Goal: Information Seeking & Learning: Learn about a topic

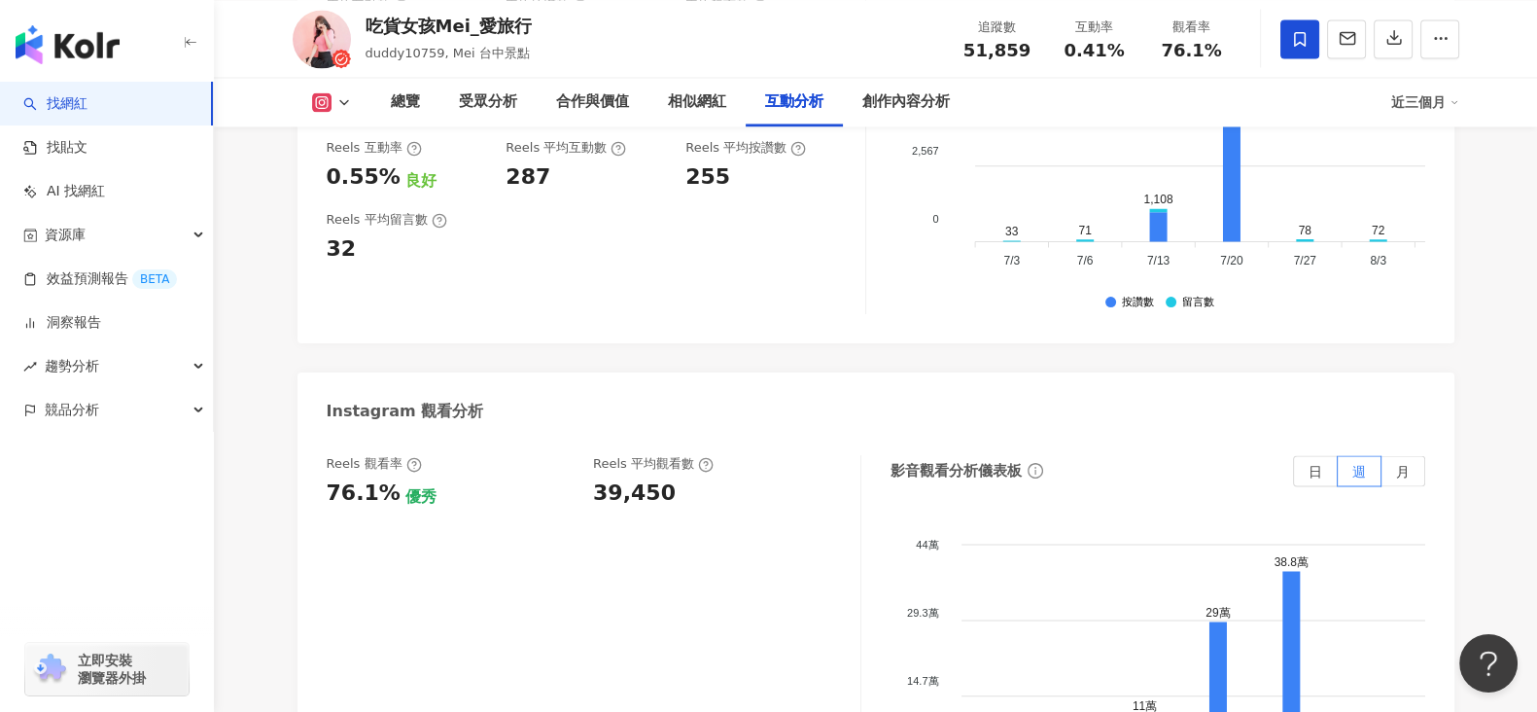
scroll to position [4156, 0]
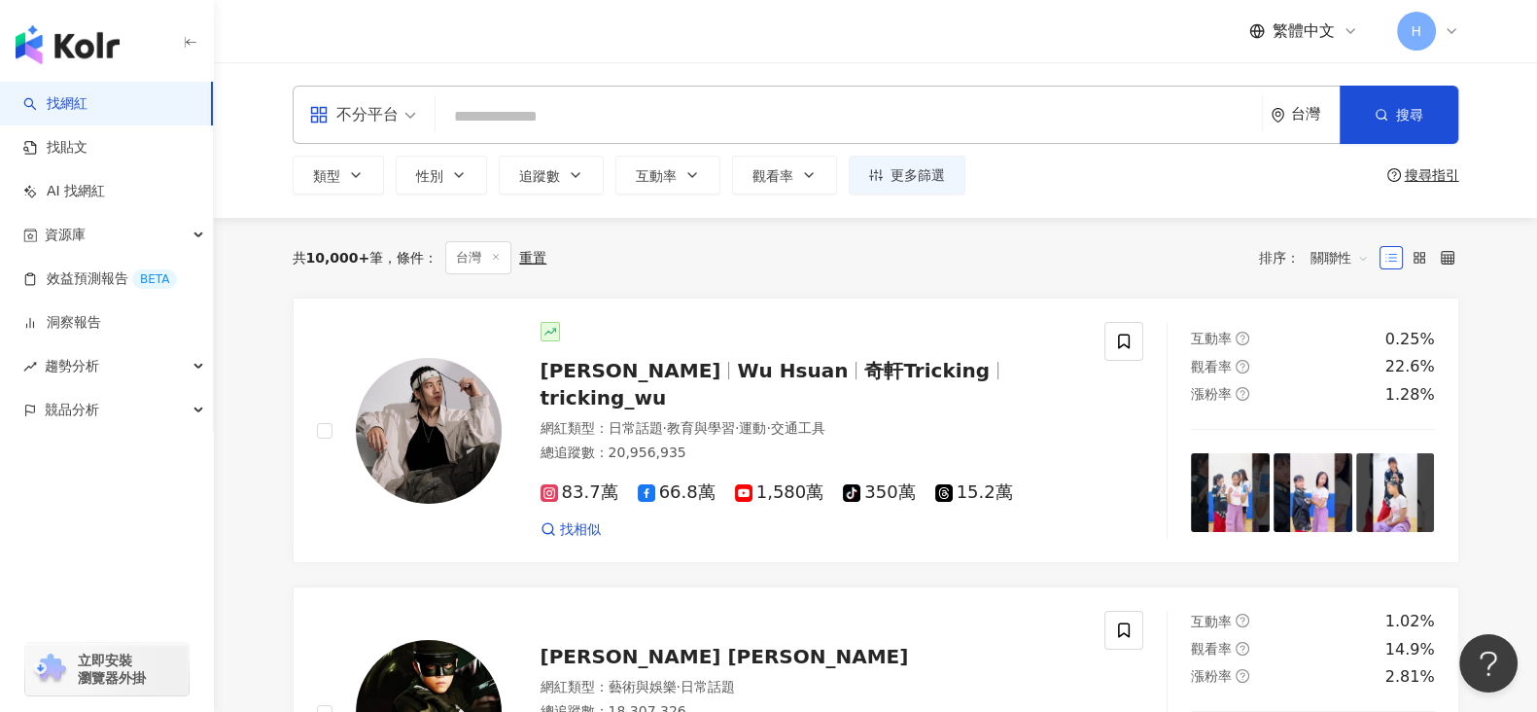
click at [600, 116] on input "search" at bounding box center [848, 116] width 811 height 37
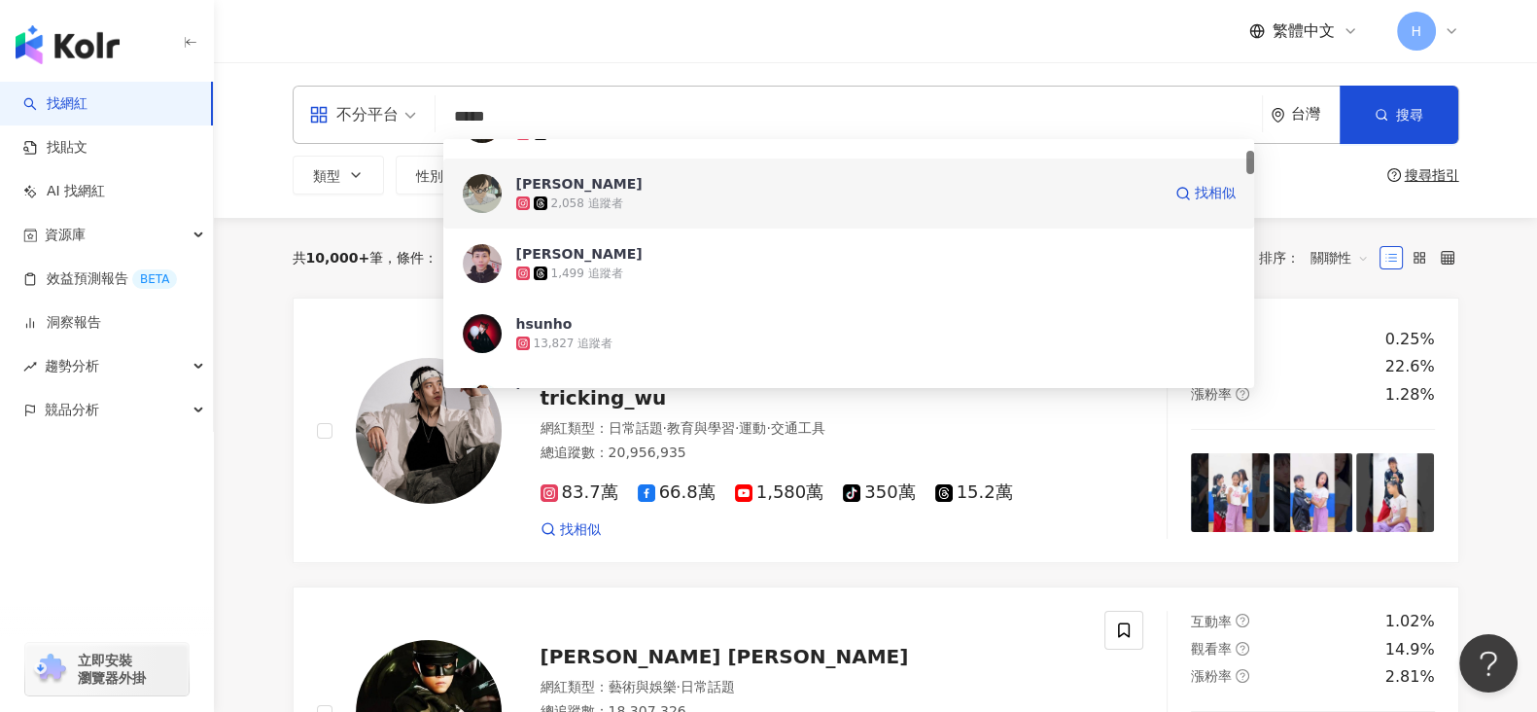
scroll to position [242, 0]
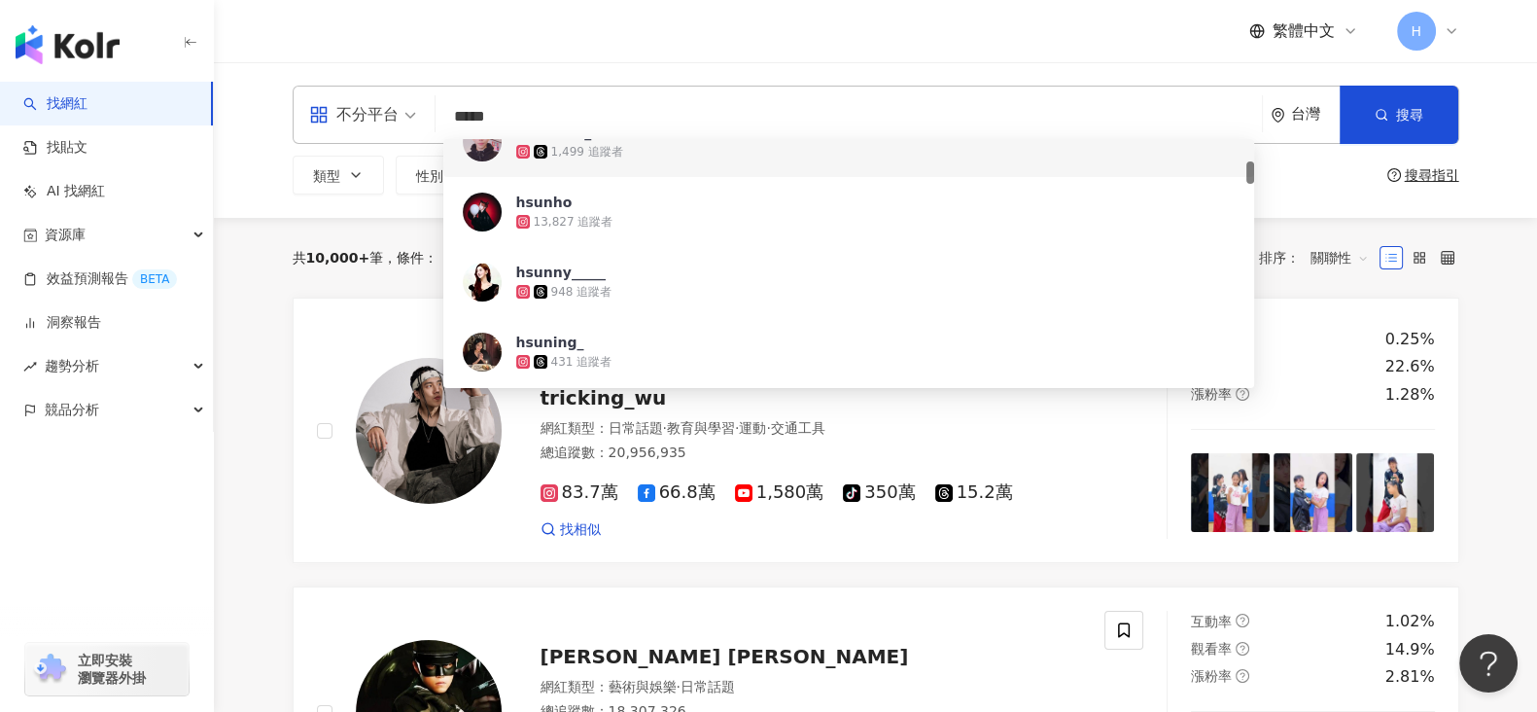
type input "******"
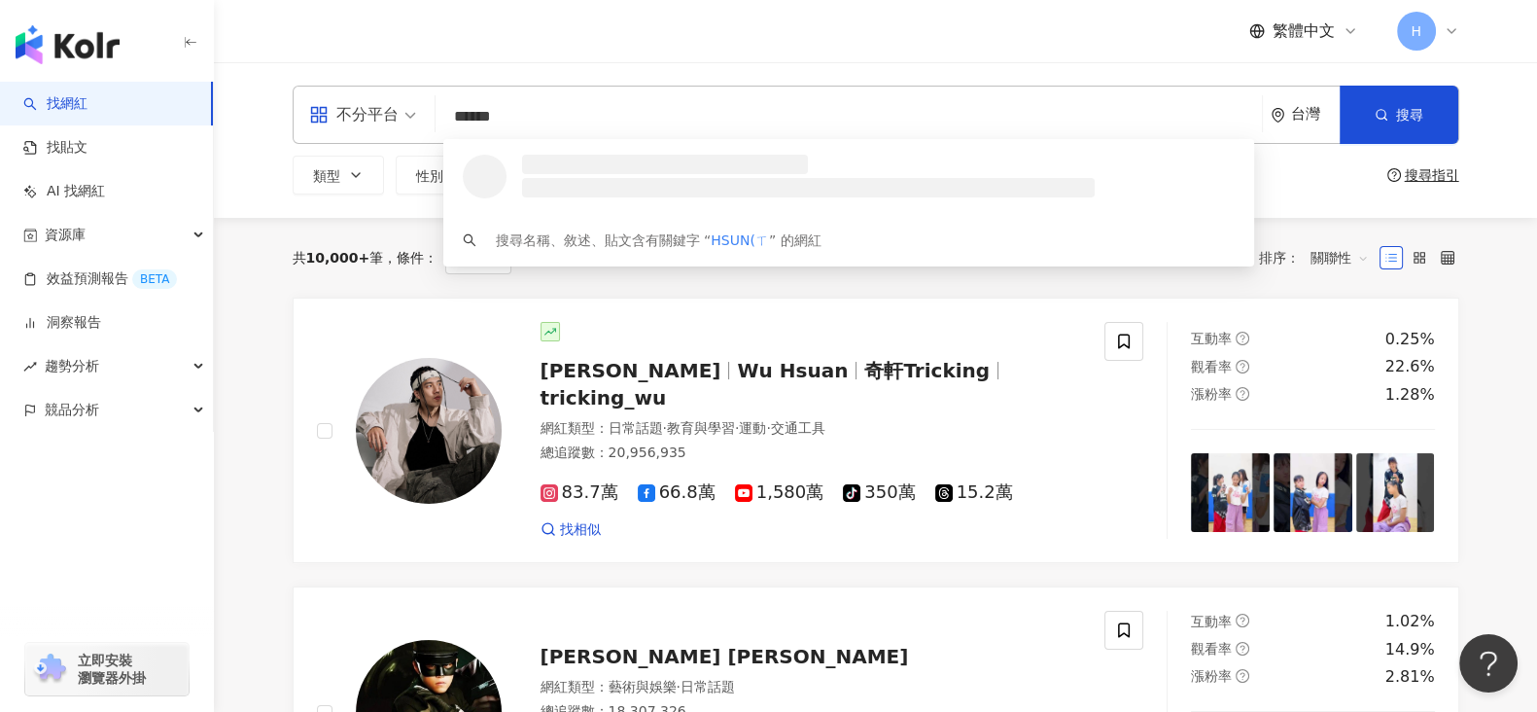
scroll to position [0, 0]
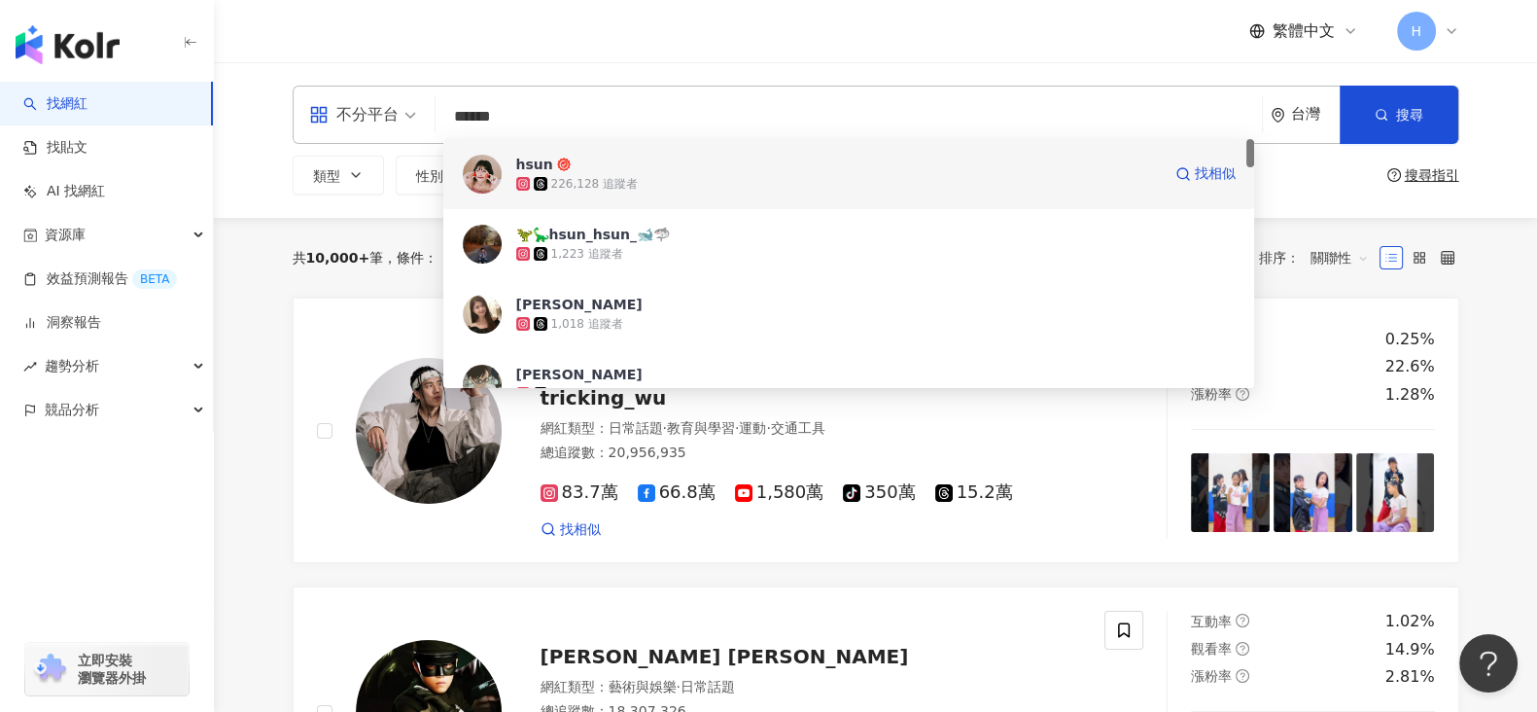
click at [662, 177] on div "226,128 追蹤者" at bounding box center [838, 183] width 645 height 19
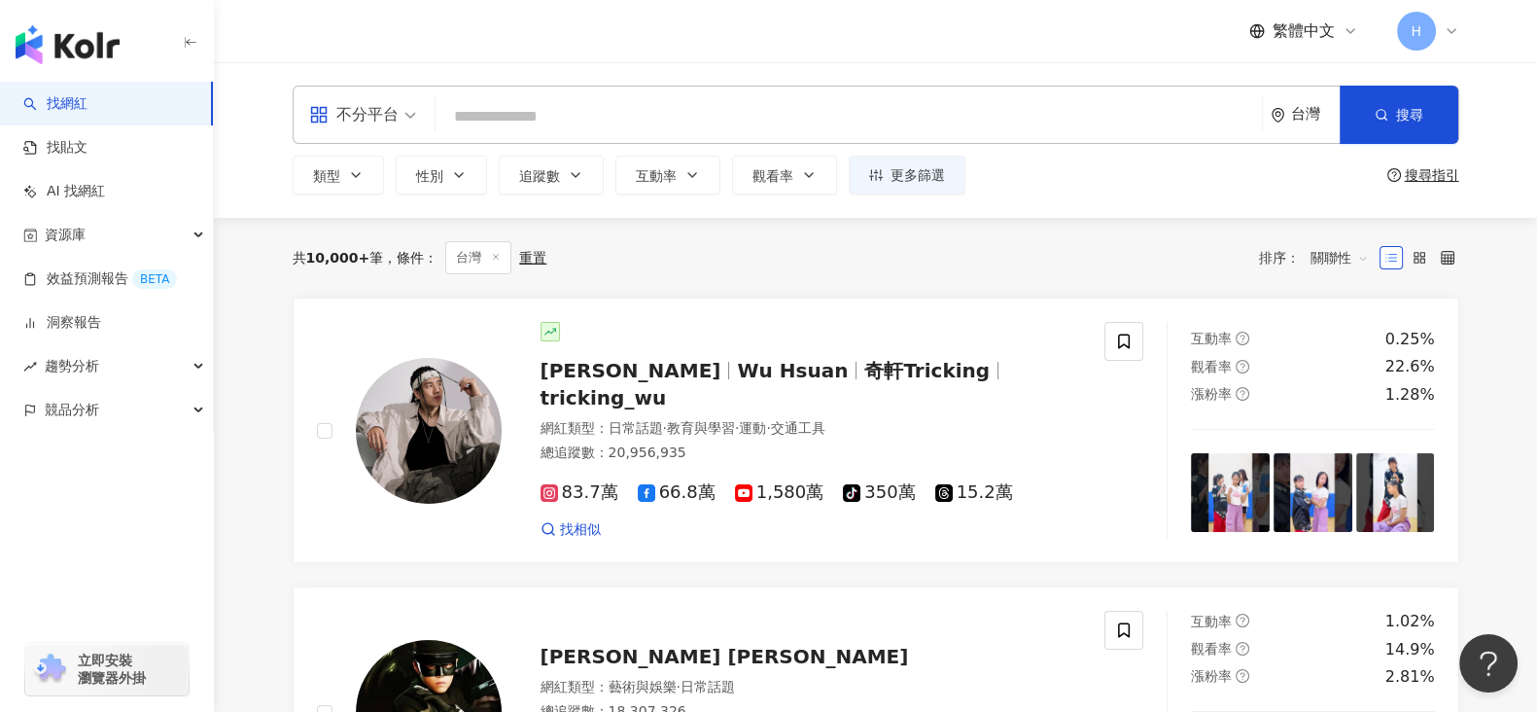
click at [501, 136] on div "不分平台 台灣 搜尋 f2256cd6-3f19-40fb-8d3e-f33ec8ebb7e9 hsun 226,128 追蹤者 🦖🦕hsun_hsun_🐋🦈…" at bounding box center [876, 115] width 1167 height 58
click at [522, 121] on input "search" at bounding box center [848, 116] width 811 height 37
paste input "**********"
type input "**********"
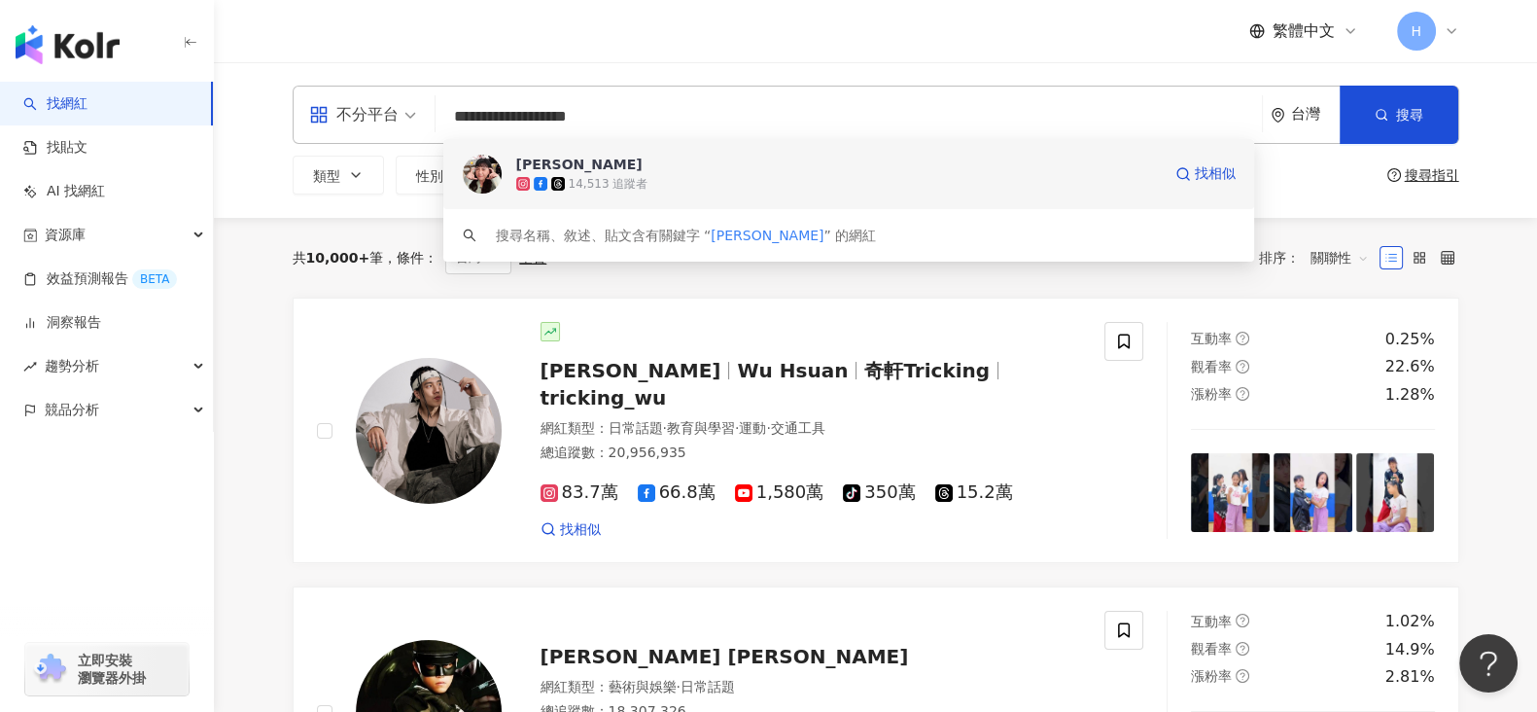
click at [627, 153] on div "蔡靖雯 14,513 追蹤者 找相似" at bounding box center [849, 174] width 812 height 70
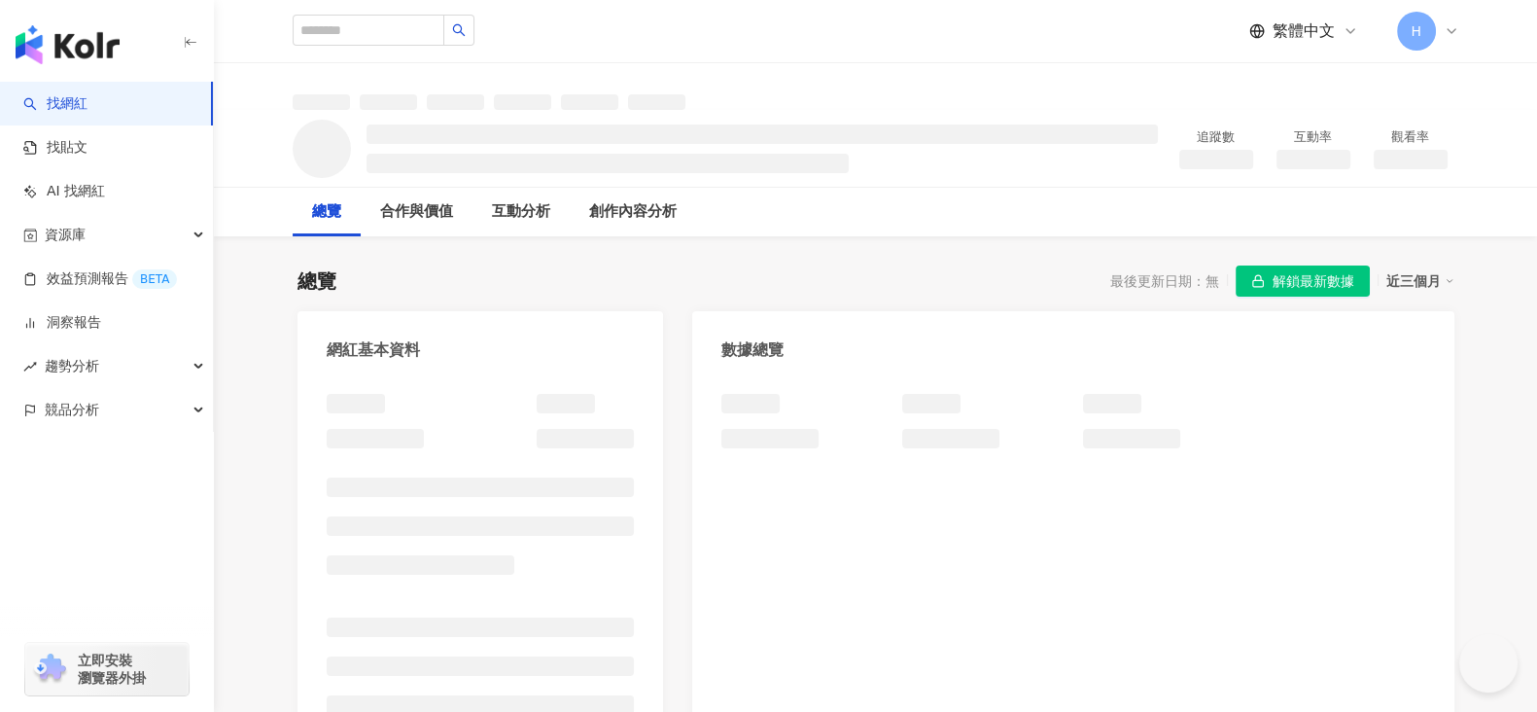
click at [1310, 281] on span "解鎖最新數據" at bounding box center [1314, 281] width 82 height 31
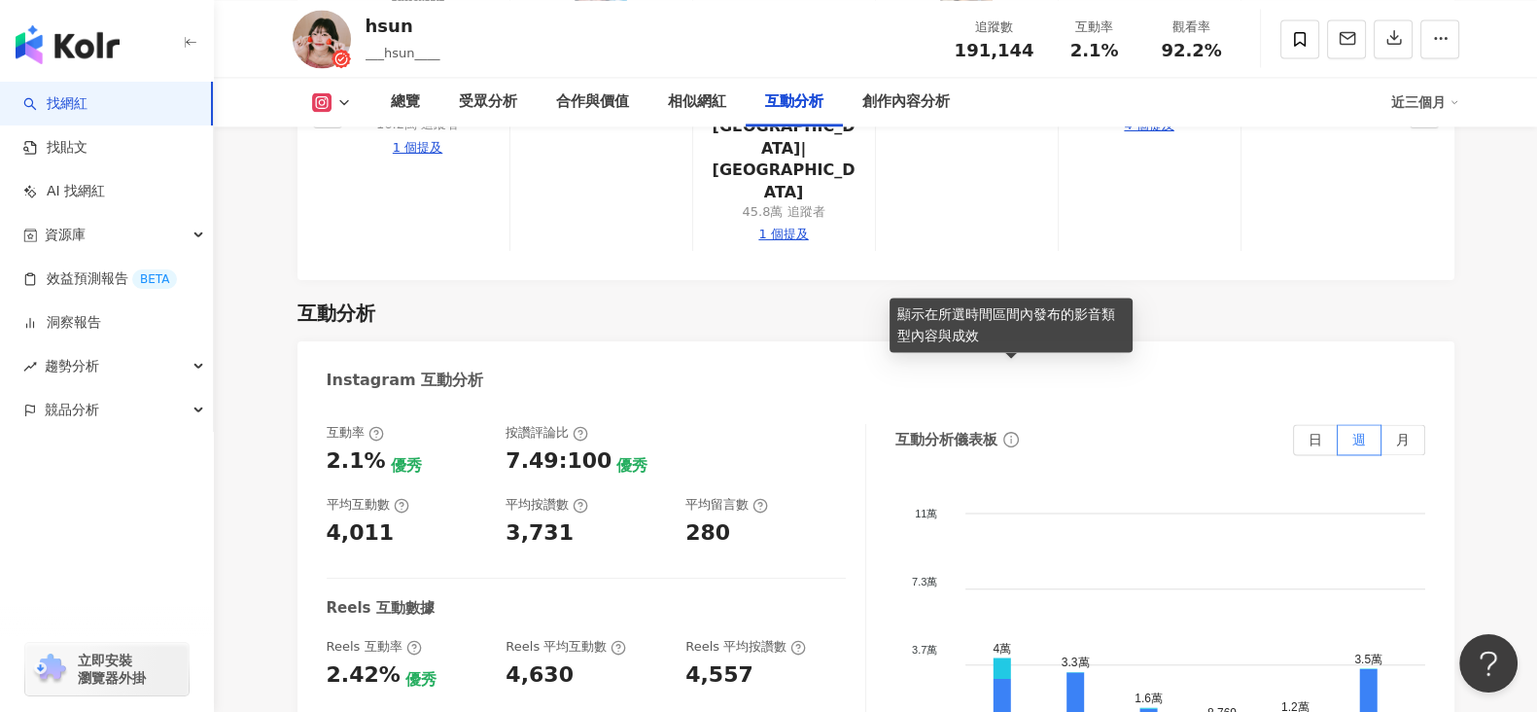
scroll to position [4375, 0]
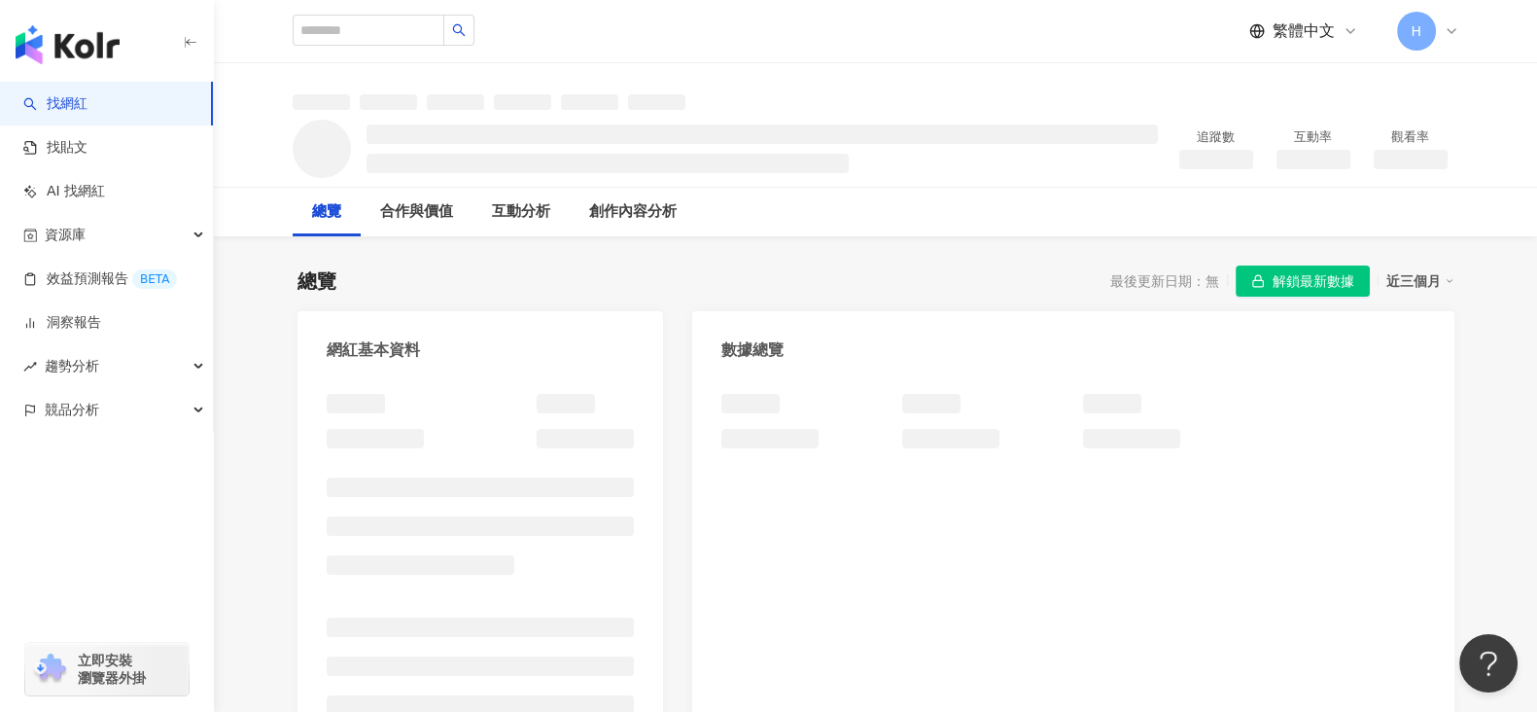
click at [1259, 289] on span "button" at bounding box center [1258, 281] width 14 height 16
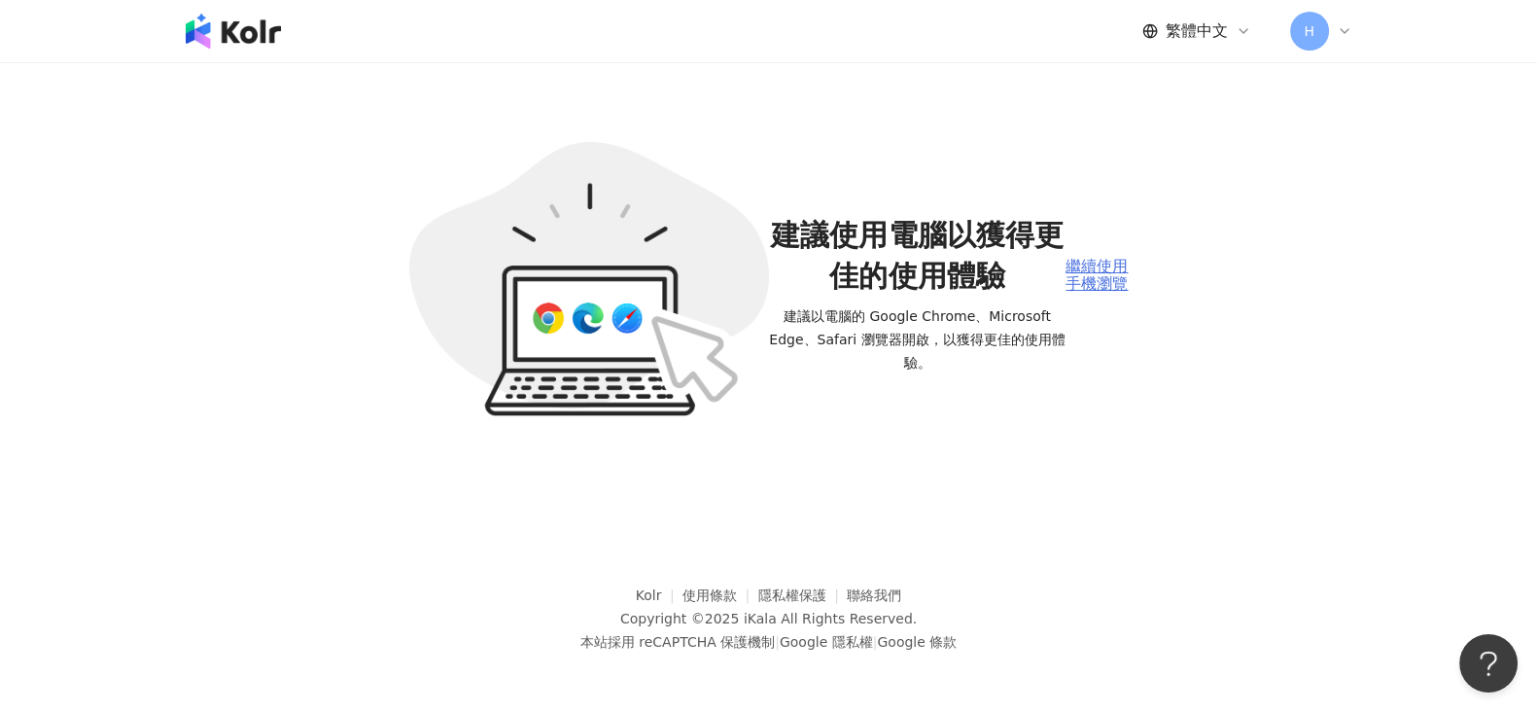
click at [1074, 286] on div "繼續使用手機瀏覽" at bounding box center [1097, 276] width 62 height 36
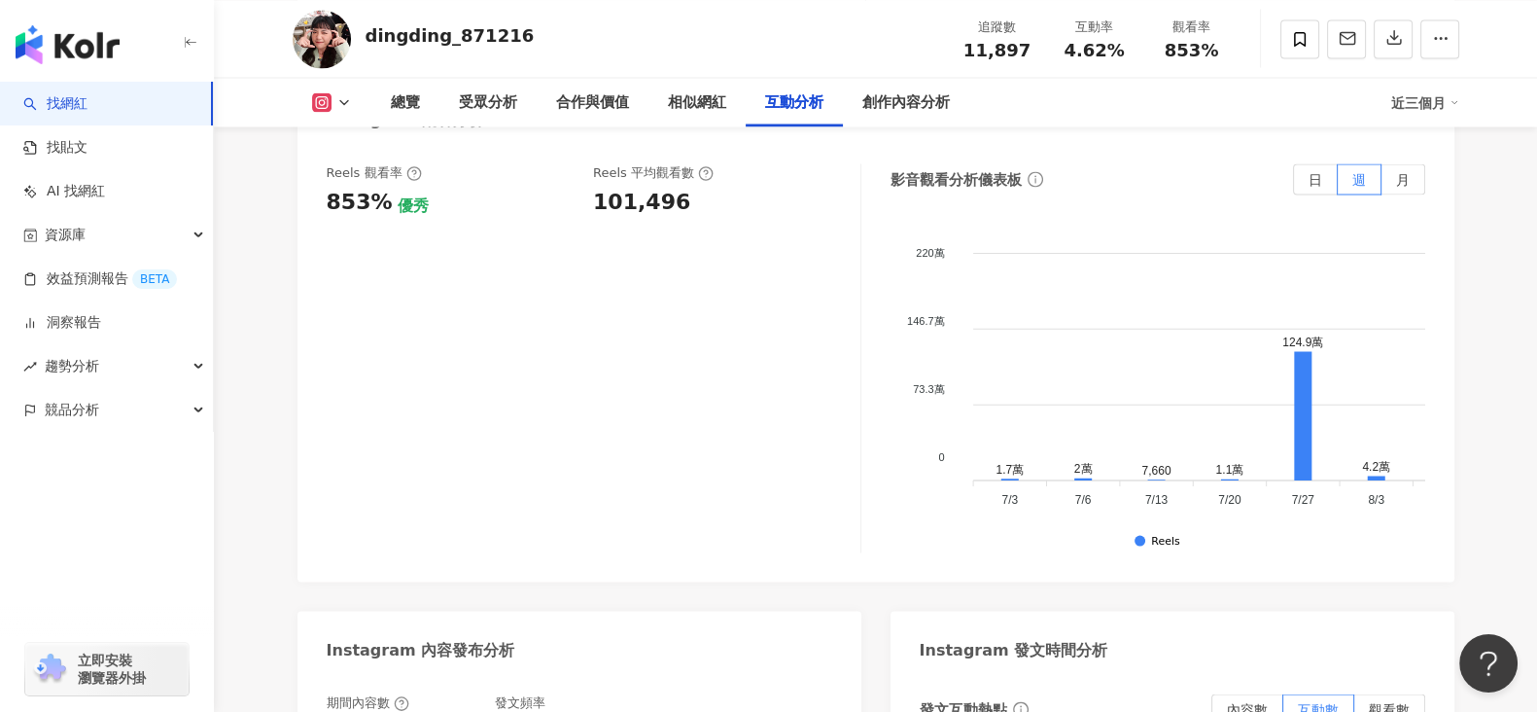
scroll to position [4373, 0]
